Goal: Find specific page/section: Find specific page/section

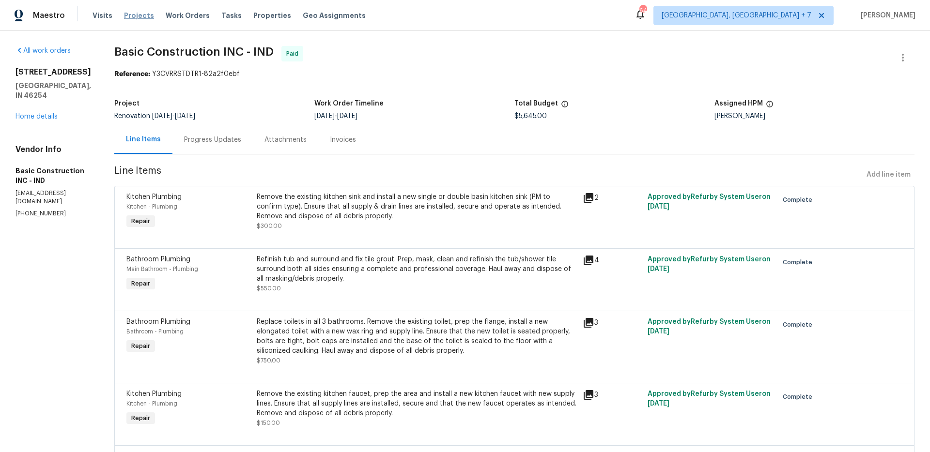
click at [127, 16] on span "Projects" at bounding box center [139, 16] width 30 height 10
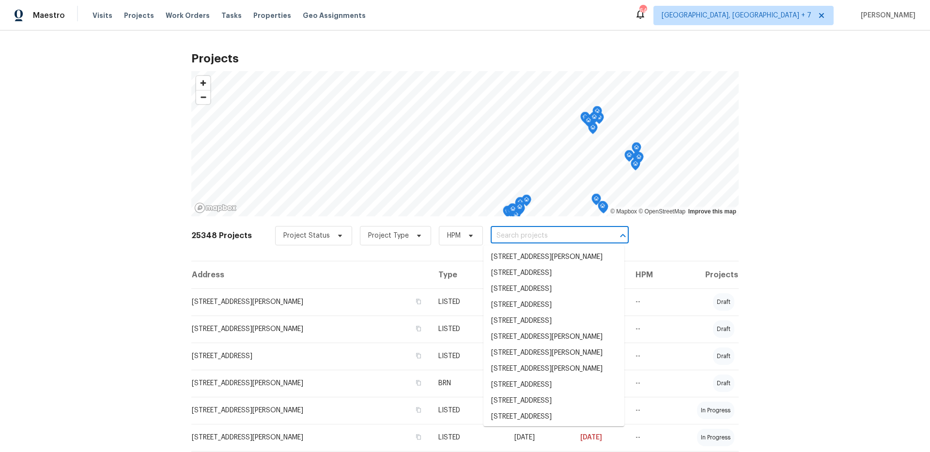
click at [524, 238] on input "text" at bounding box center [546, 236] width 111 height 15
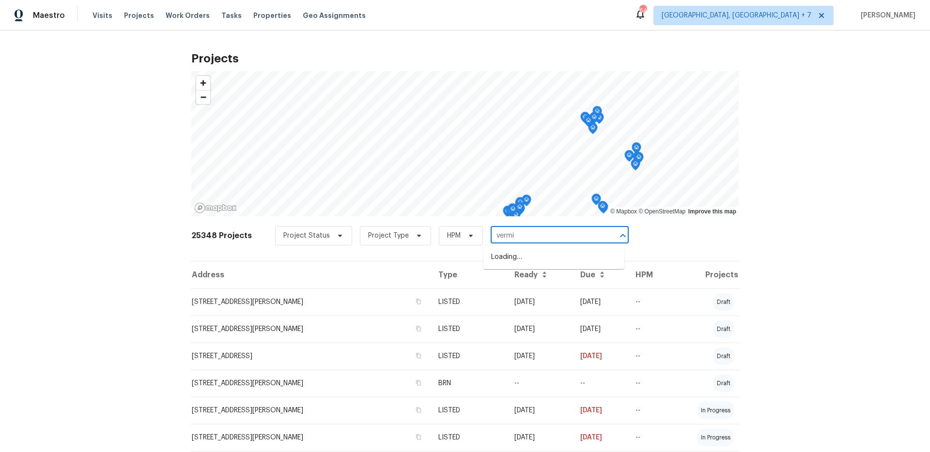
type input "vermil"
click at [528, 297] on li "[STREET_ADDRESS][PERSON_NAME]" at bounding box center [553, 289] width 141 height 16
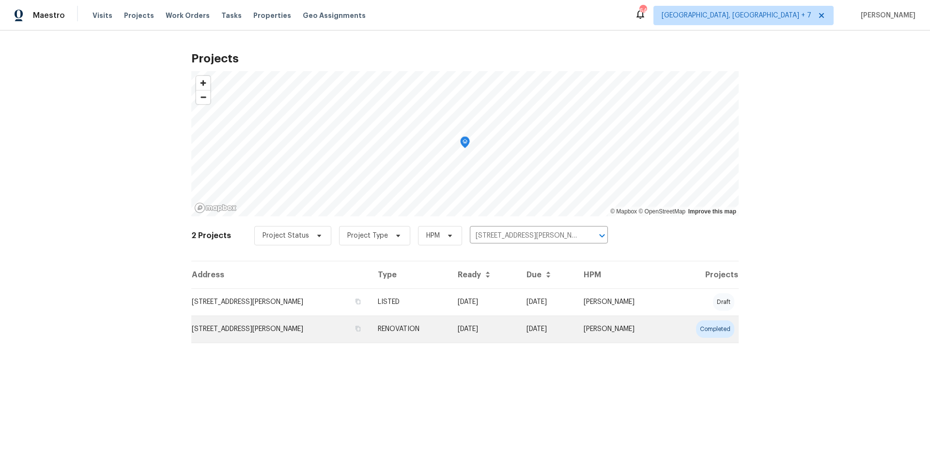
click at [287, 329] on td "[STREET_ADDRESS][PERSON_NAME]" at bounding box center [280, 329] width 179 height 27
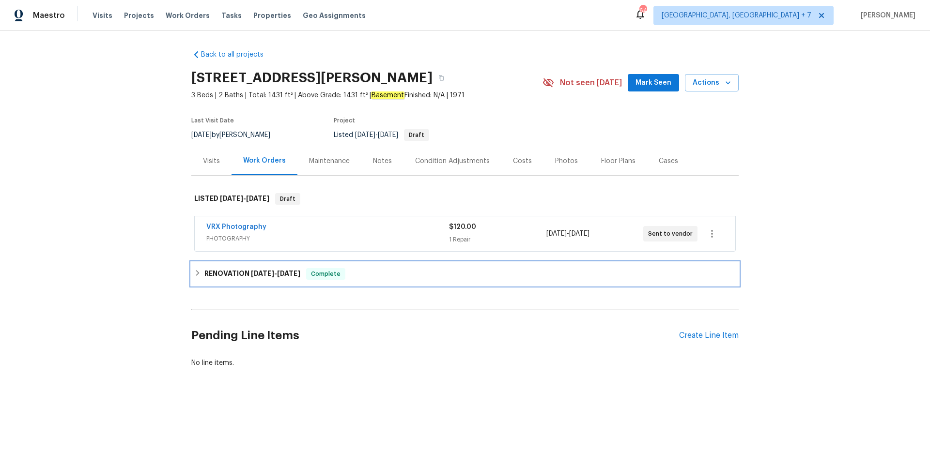
click at [266, 269] on h6 "RENOVATION [DATE] - [DATE]" at bounding box center [252, 274] width 96 height 12
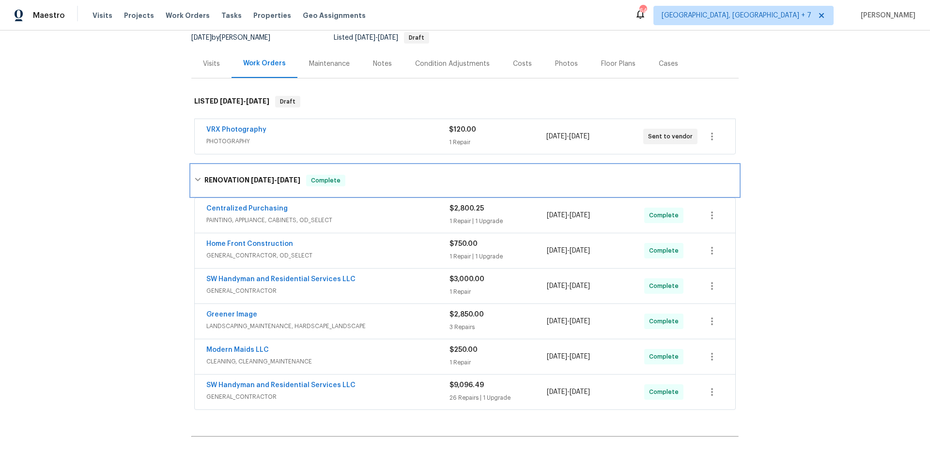
scroll to position [99, 0]
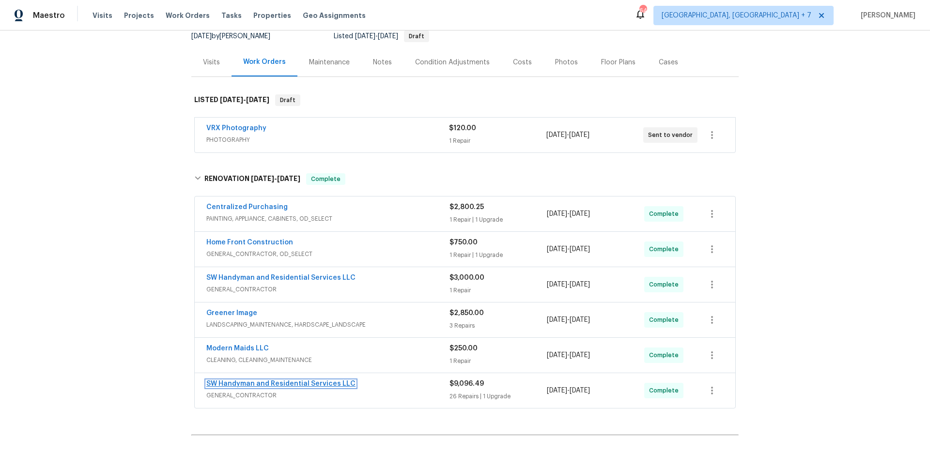
click at [284, 382] on link "SW Handyman and Residential Services LLC" at bounding box center [280, 384] width 149 height 7
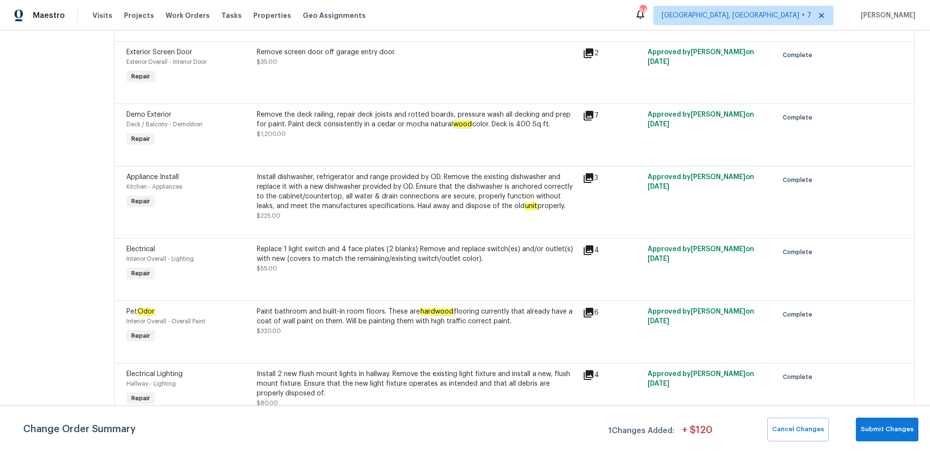
scroll to position [1327, 0]
